Goal: Transaction & Acquisition: Register for event/course

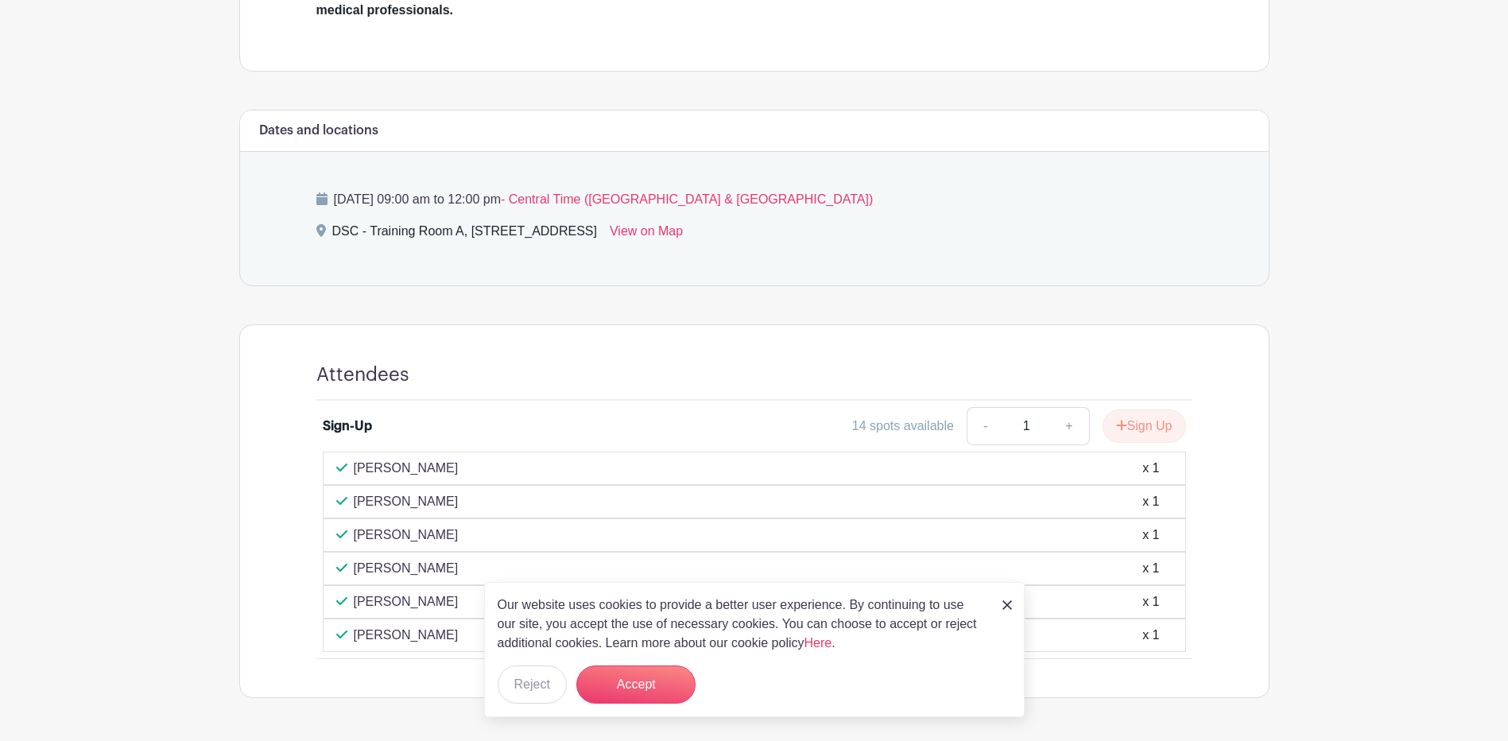
scroll to position [715, 0]
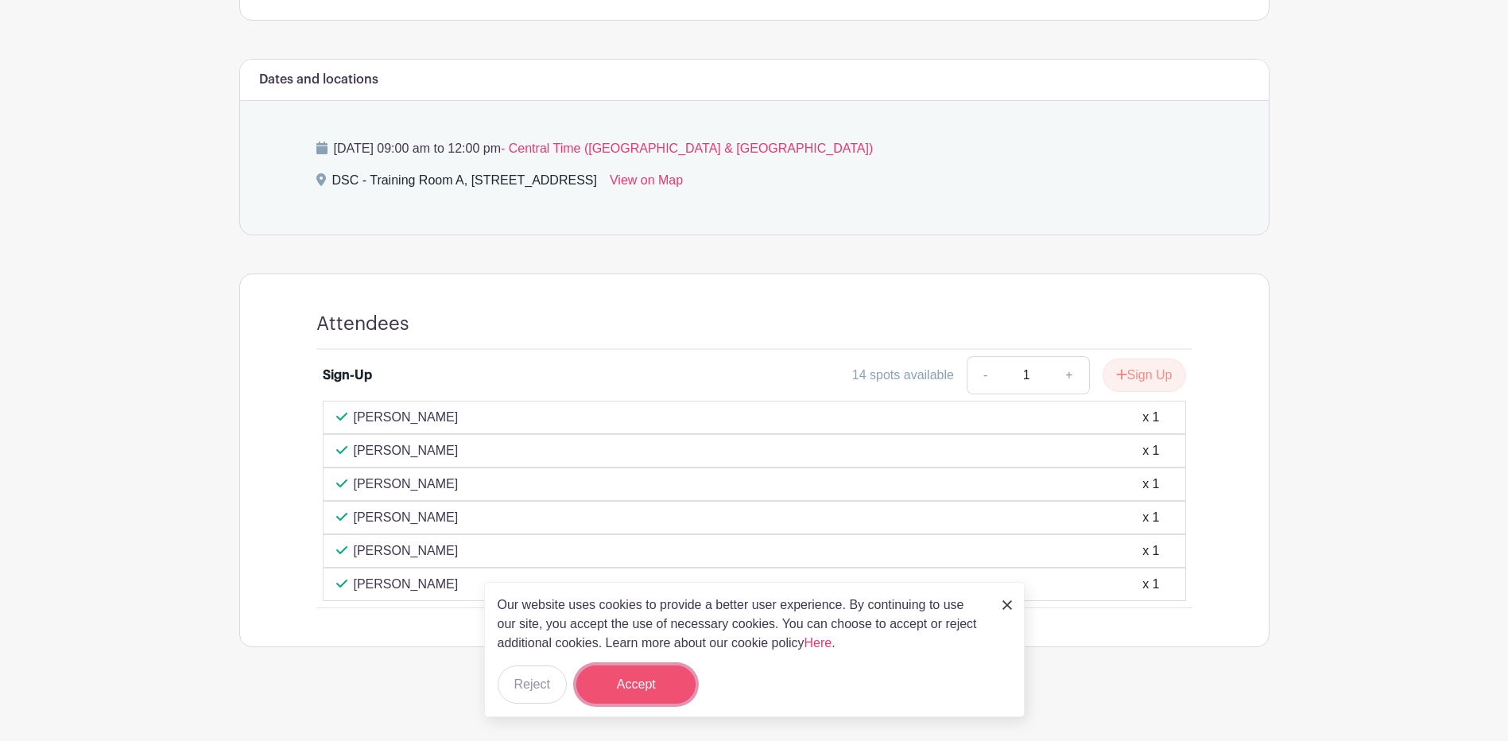
click at [614, 678] on button "Accept" at bounding box center [635, 684] width 119 height 38
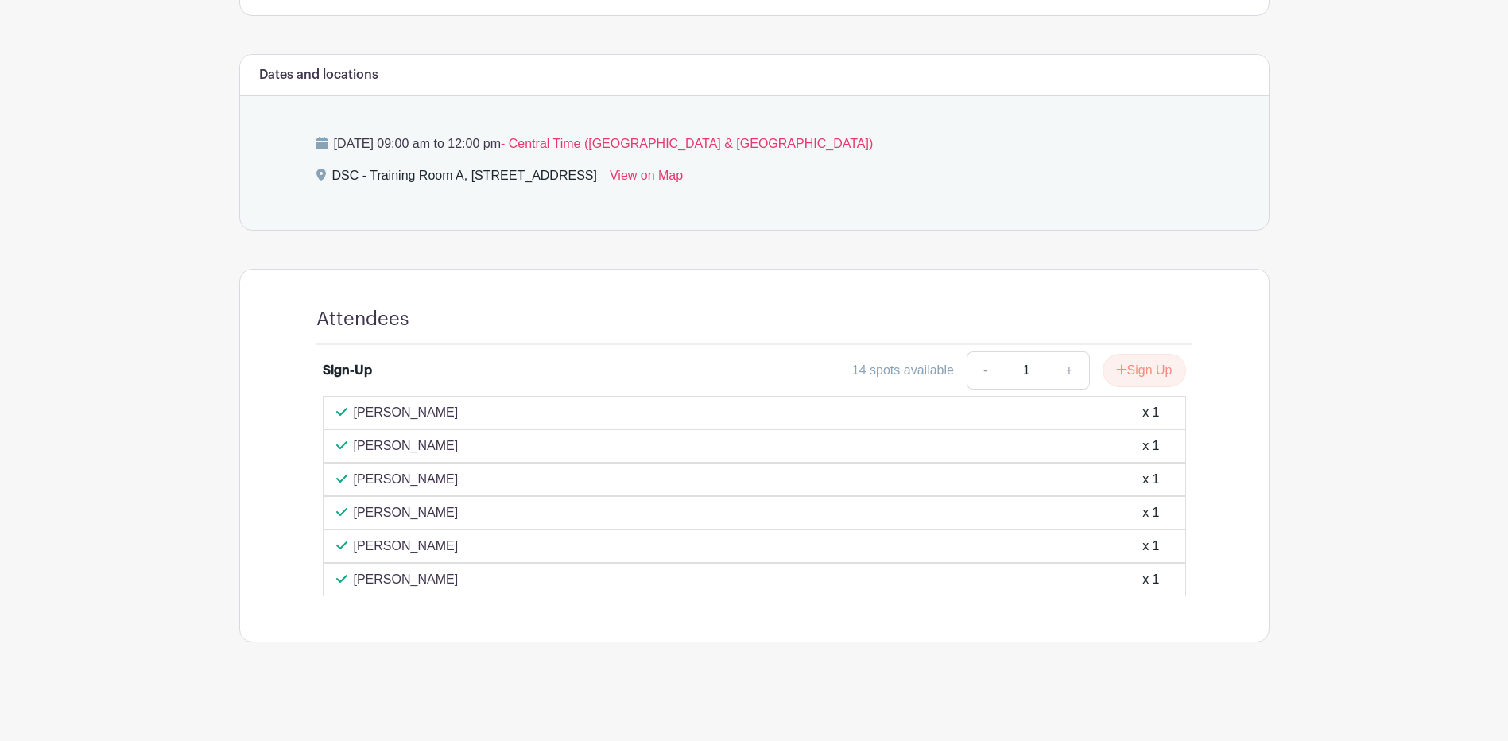
scroll to position [721, 0]
drag, startPoint x: 1144, startPoint y: 375, endPoint x: 1128, endPoint y: 381, distance: 17.6
click at [1144, 375] on button "Sign Up" at bounding box center [1143, 369] width 83 height 33
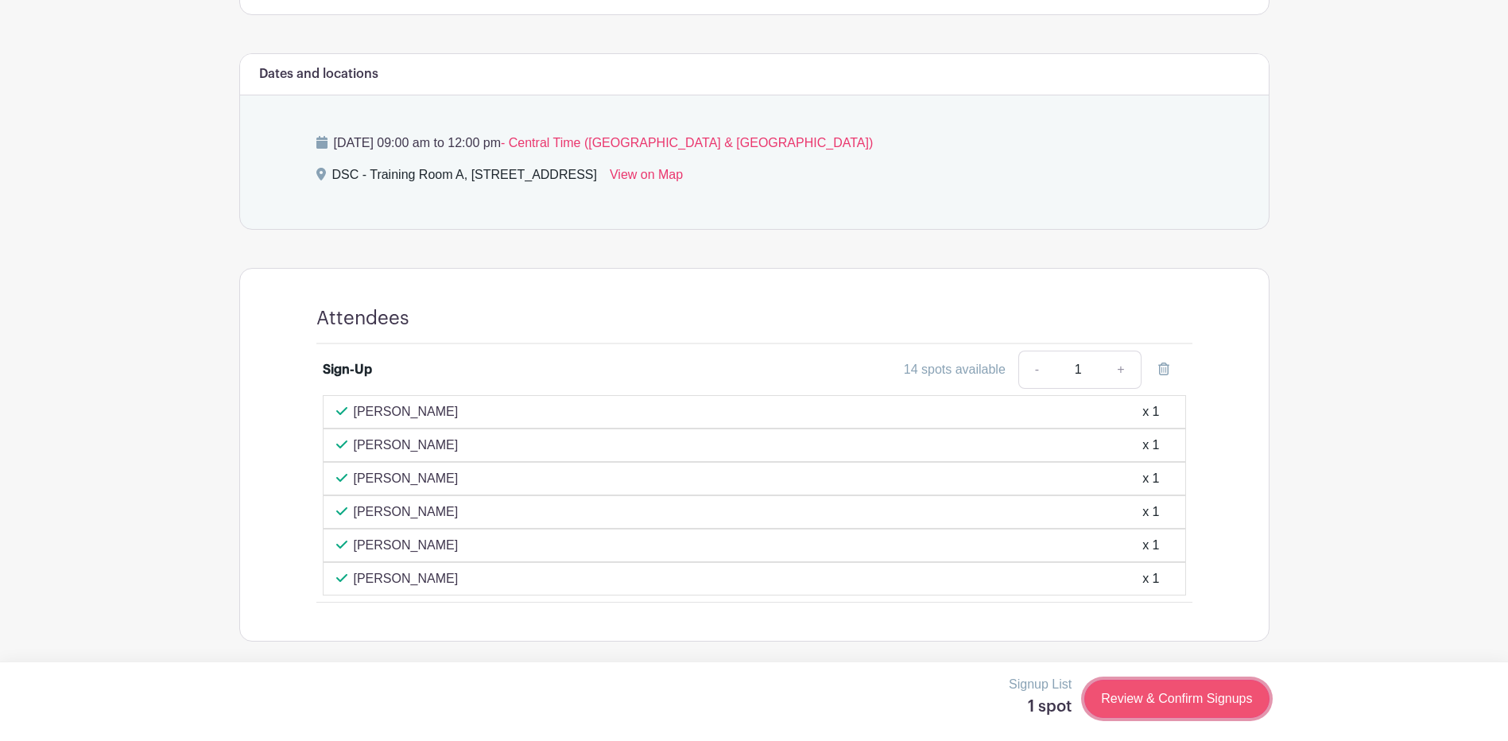
click at [1122, 695] on link "Review & Confirm Signups" at bounding box center [1176, 698] width 184 height 38
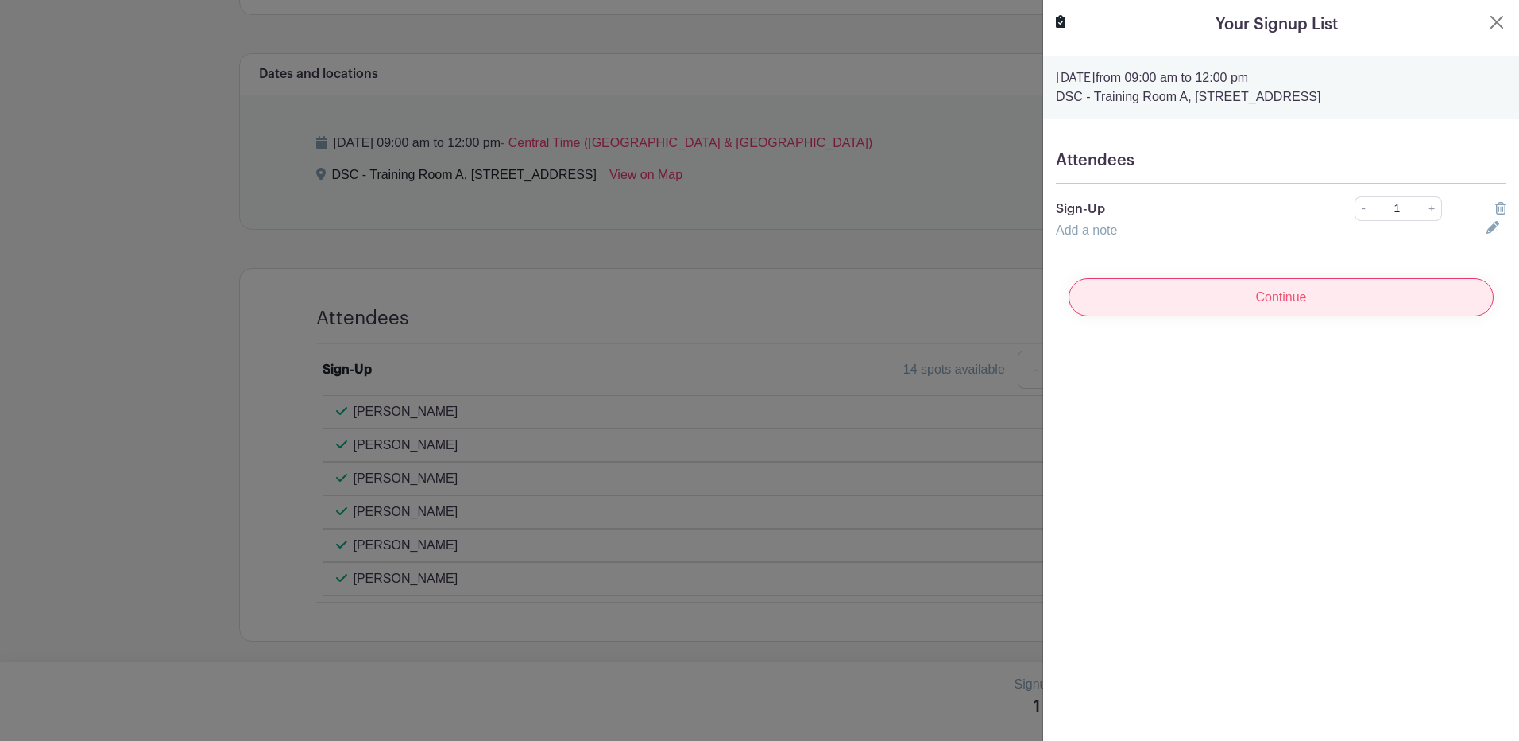
click at [1225, 300] on input "Continue" at bounding box center [1281, 297] width 425 height 38
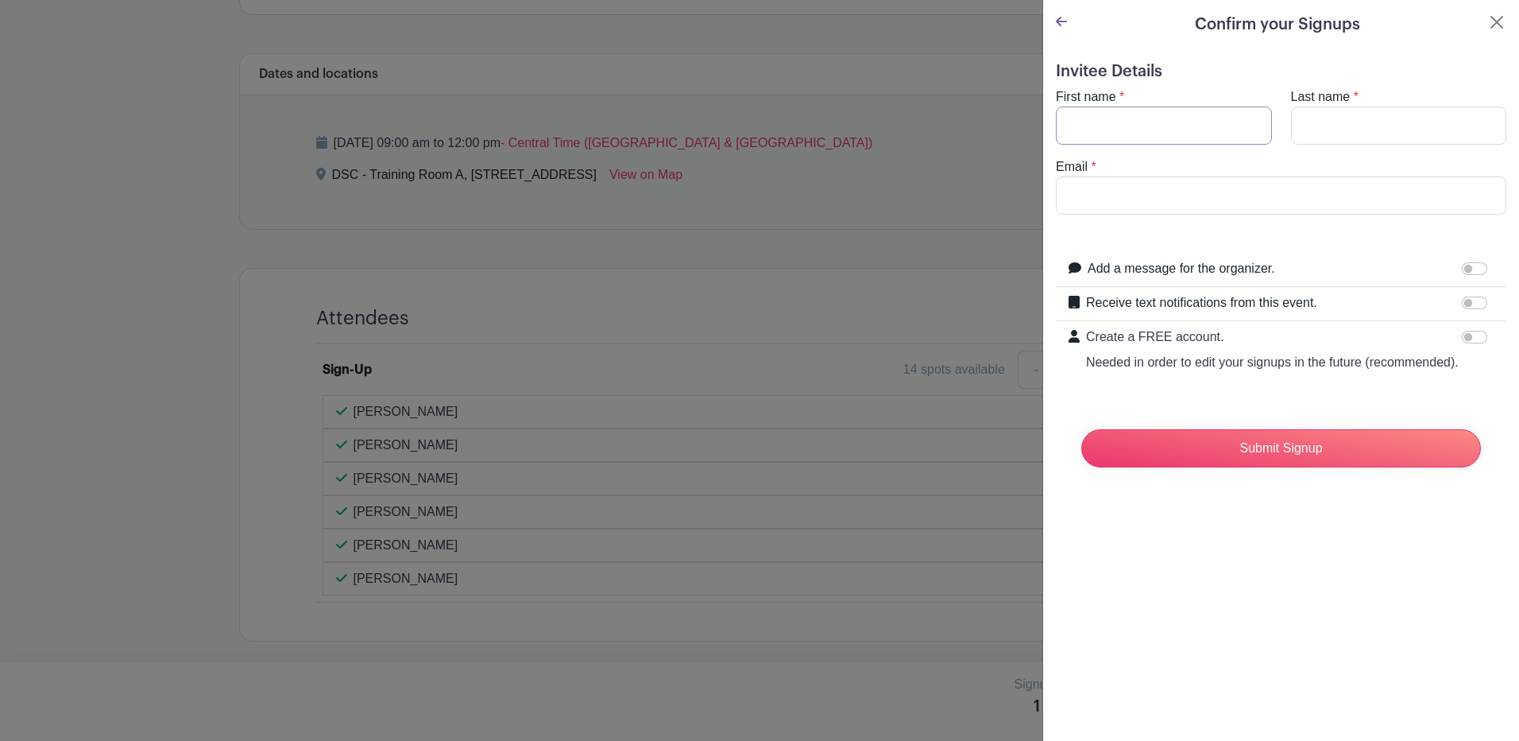
click at [1100, 129] on input "First name" at bounding box center [1164, 125] width 216 height 38
type input "[PERSON_NAME]"
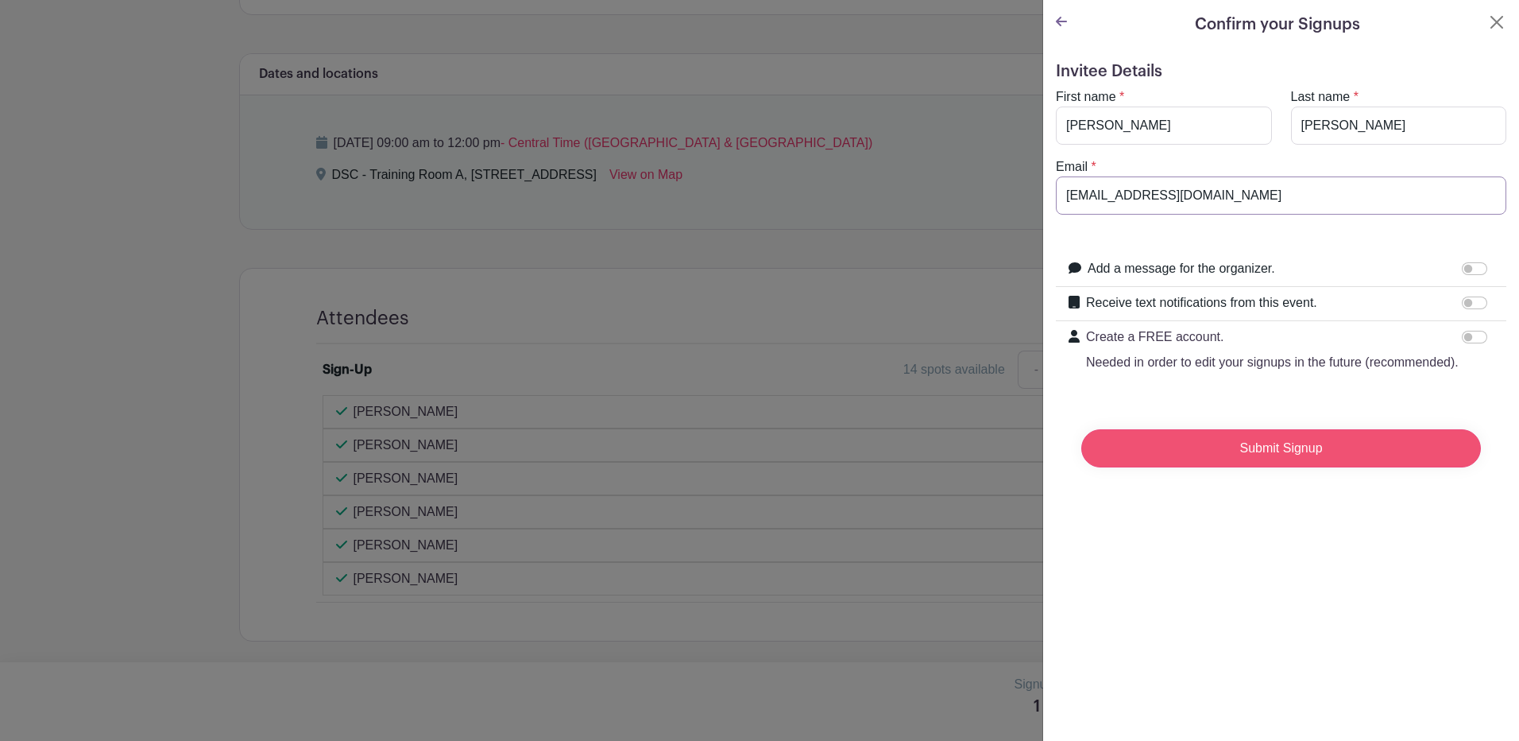
type input "[EMAIL_ADDRESS][DOMAIN_NAME]"
click at [1252, 463] on input "Submit Signup" at bounding box center [1282, 448] width 400 height 38
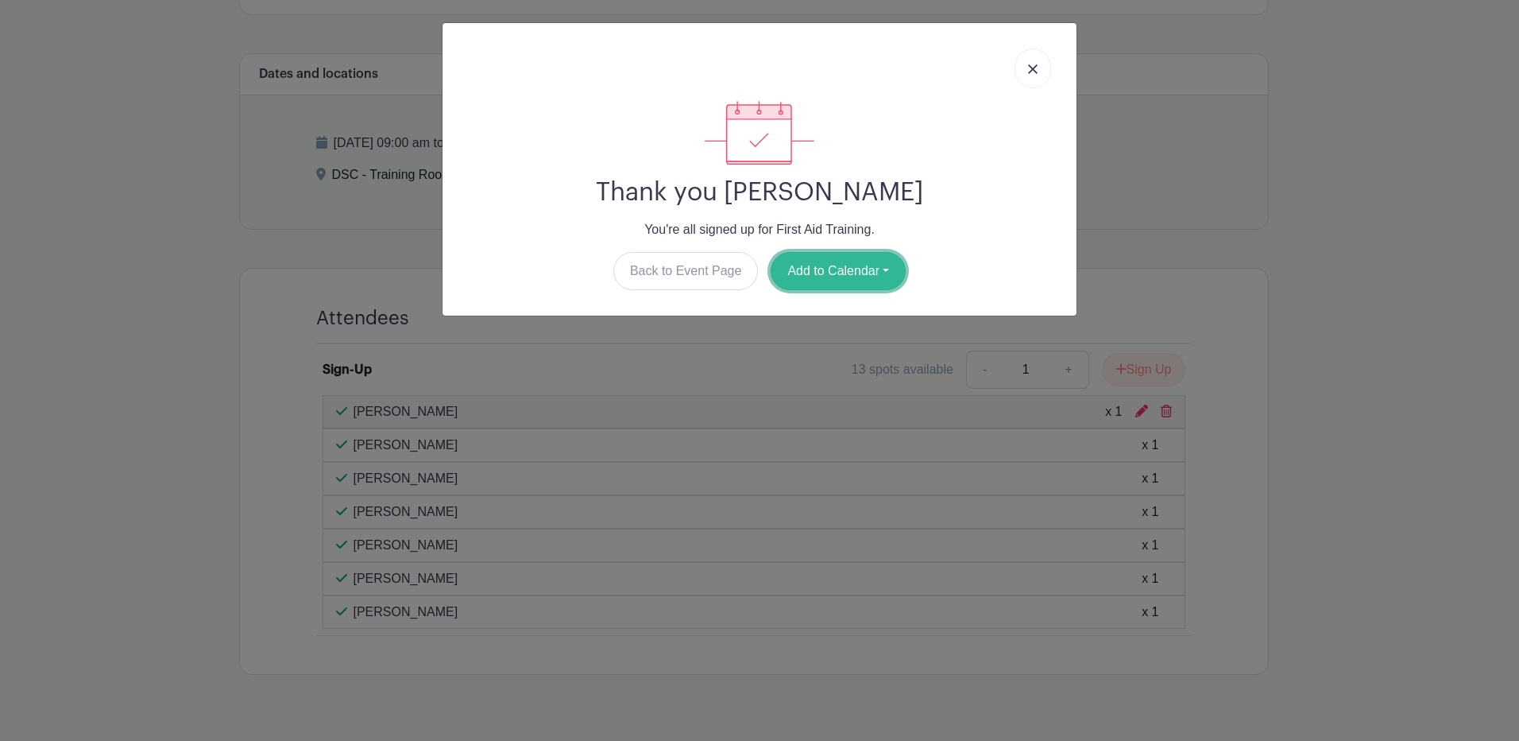
click at [842, 267] on button "Add to Calendar" at bounding box center [838, 271] width 135 height 38
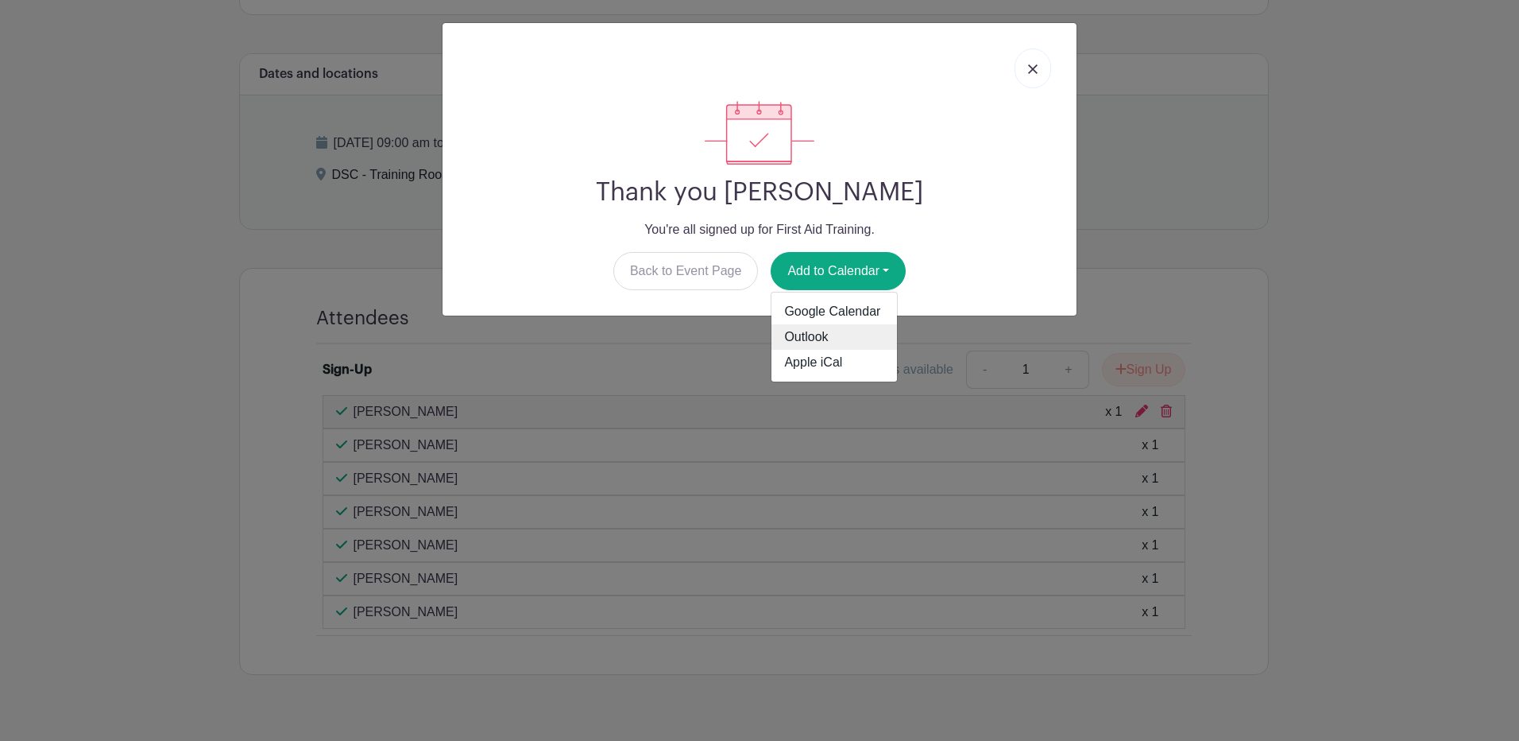
click at [811, 336] on link "Outlook" at bounding box center [835, 336] width 126 height 25
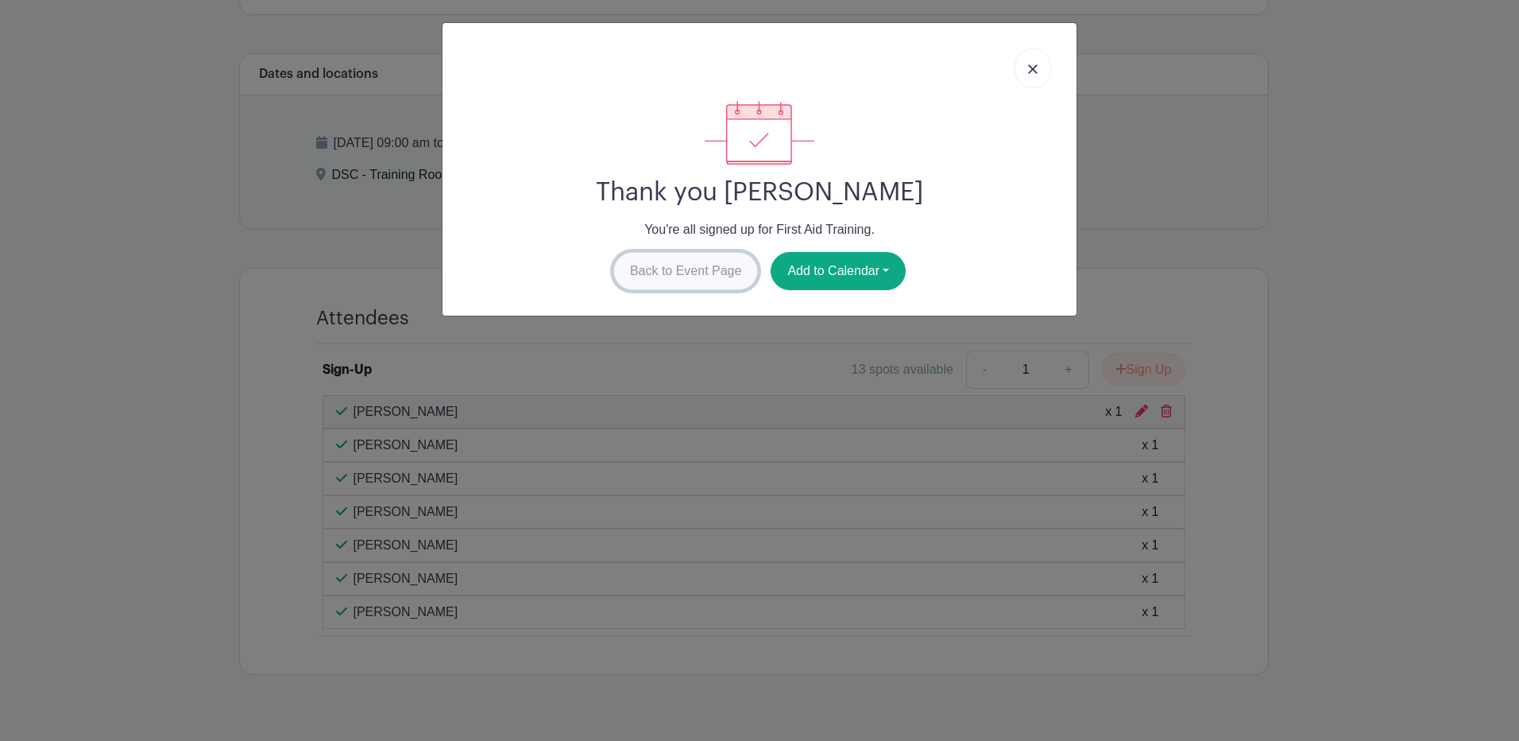
click at [720, 269] on link "Back to Event Page" at bounding box center [686, 271] width 145 height 38
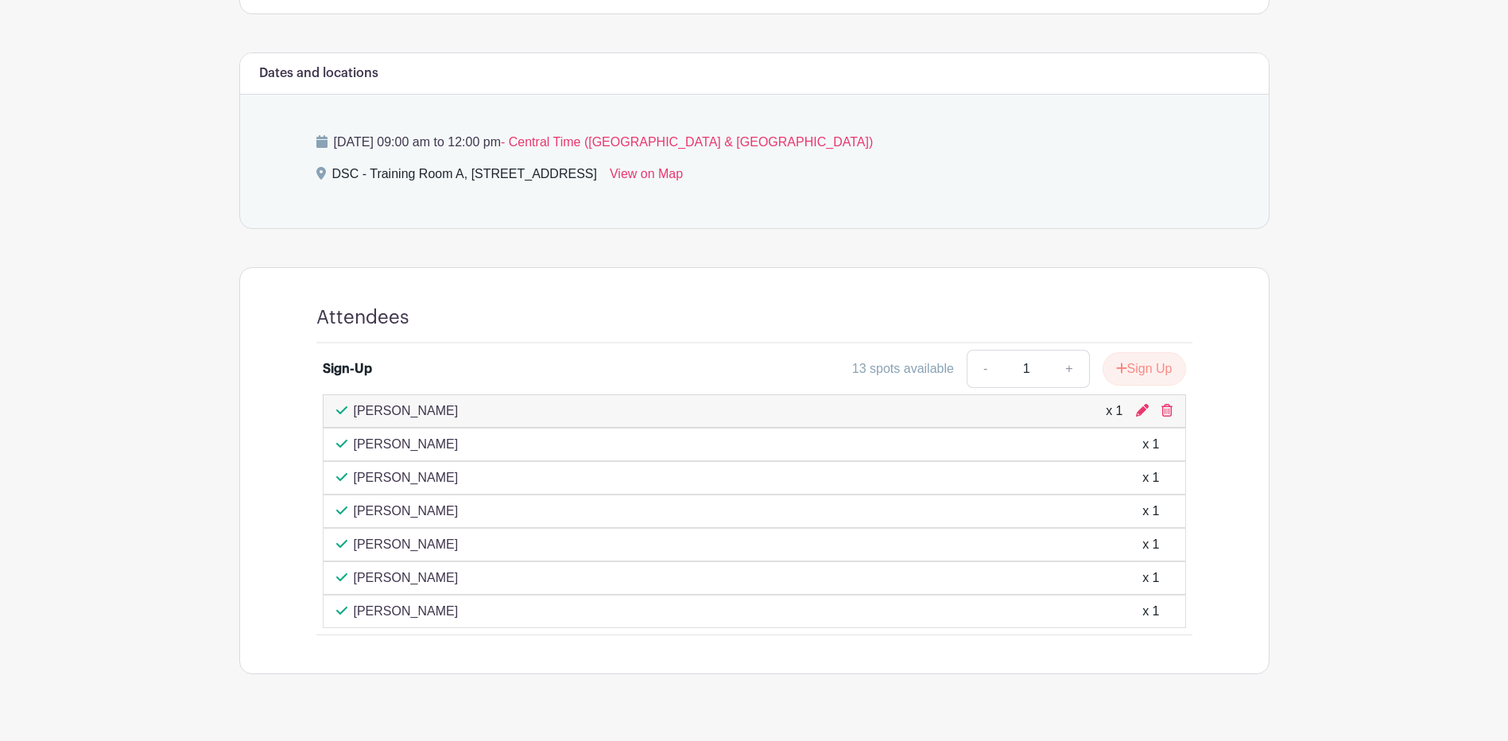
scroll to position [754, 0]
